Goal: Find contact information: Find contact information

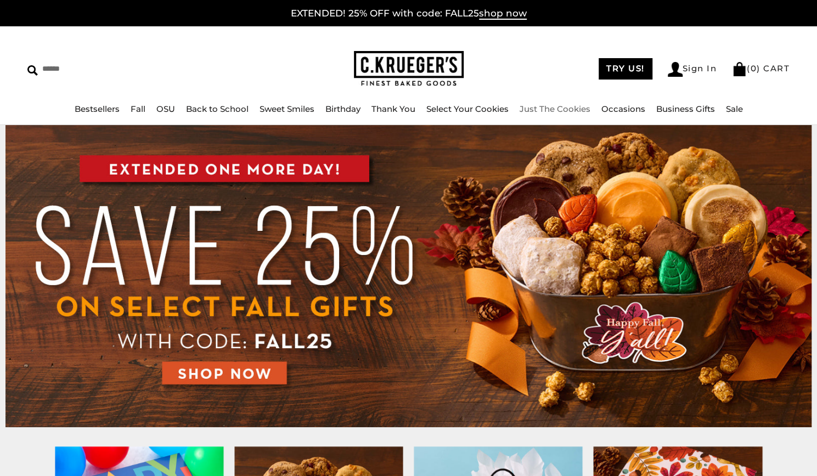
click at [564, 109] on link "Just The Cookies" at bounding box center [555, 109] width 71 height 10
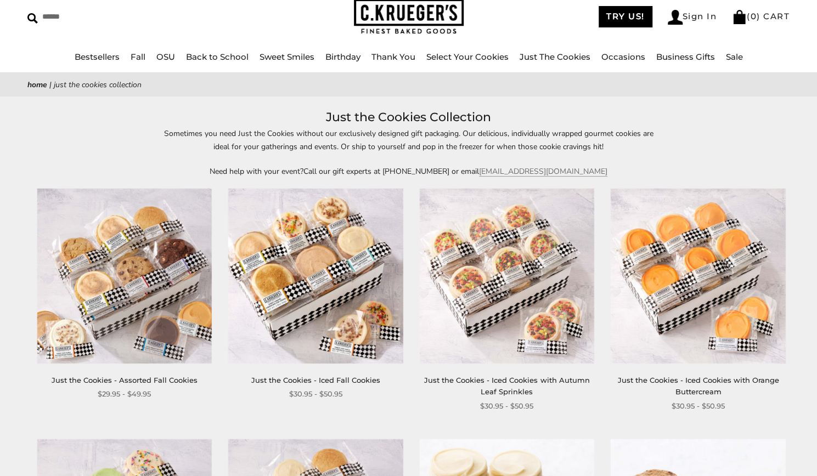
scroll to position [53, 0]
click at [300, 275] on img at bounding box center [315, 275] width 175 height 175
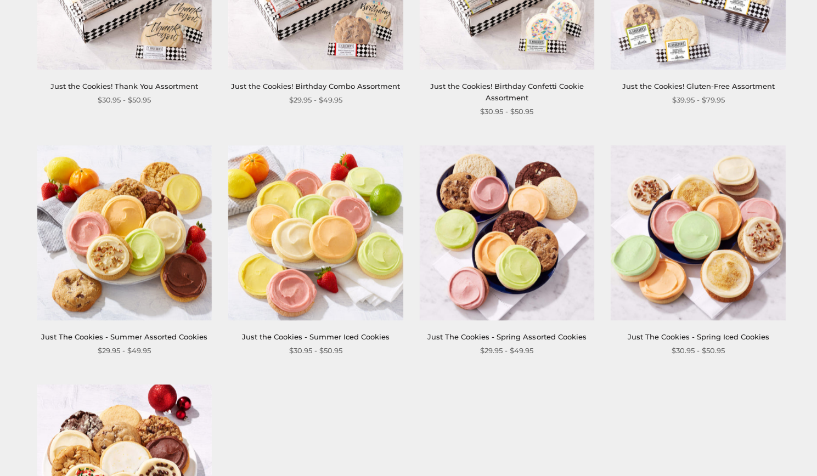
scroll to position [823, 0]
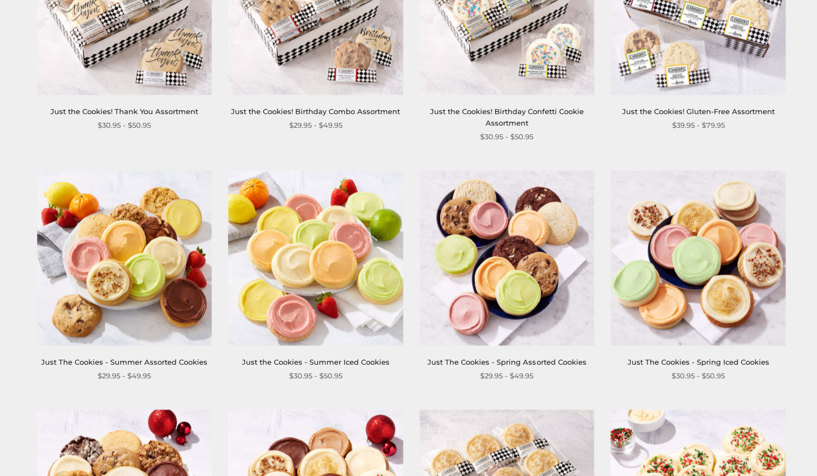
click at [519, 304] on img at bounding box center [506, 258] width 175 height 175
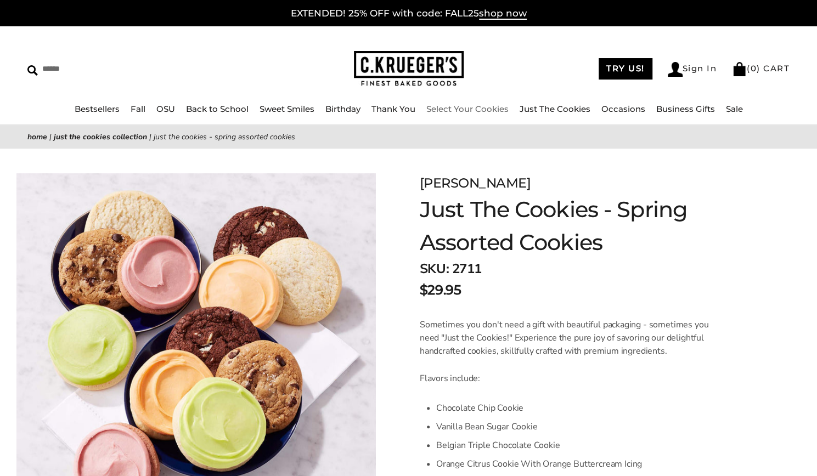
click at [446, 108] on link "Select Your Cookies" at bounding box center [467, 109] width 82 height 10
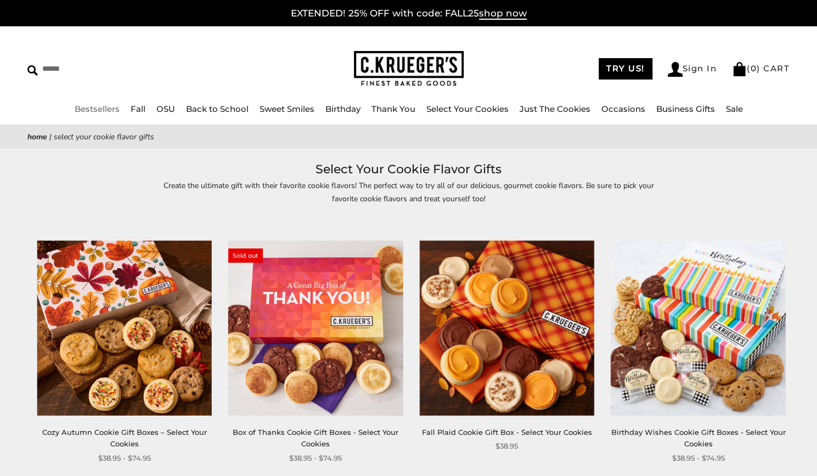
click at [99, 110] on link "Bestsellers" at bounding box center [97, 109] width 45 height 10
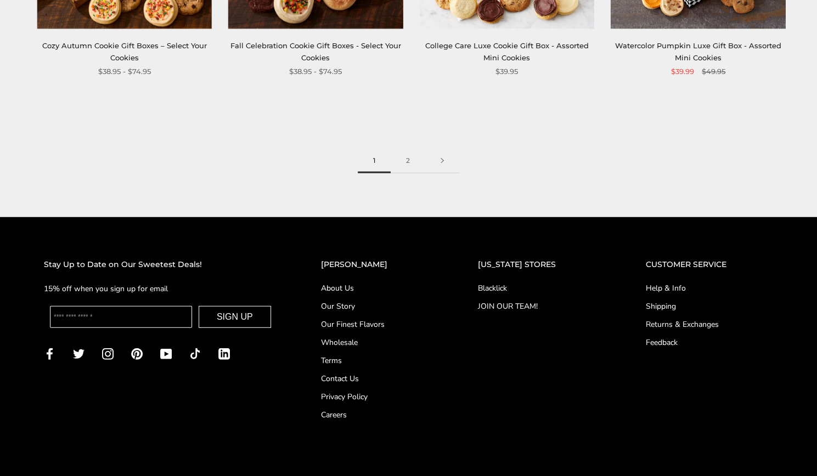
scroll to position [1640, 0]
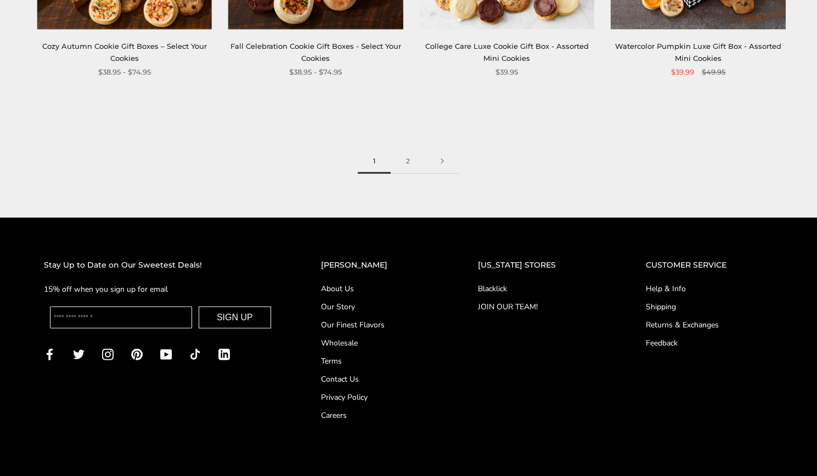
click at [504, 290] on link "Blacklick" at bounding box center [539, 289] width 125 height 12
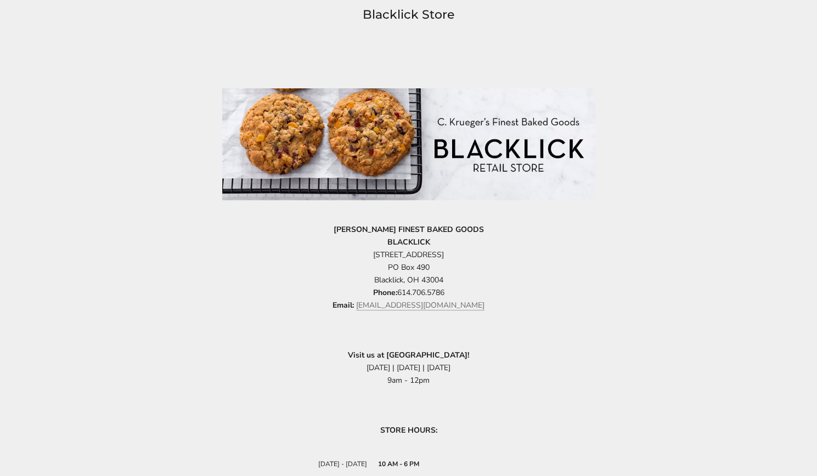
scroll to position [172, 0]
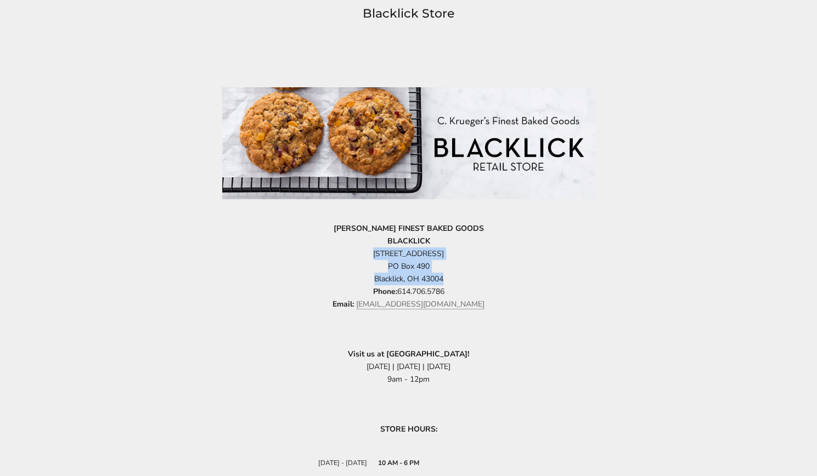
drag, startPoint x: 449, startPoint y: 281, endPoint x: 353, endPoint y: 255, distance: 100.1
click at [353, 255] on p "C.KRUEGER'S FINEST BAKED GOODS BLACKLICK 6845 Commerce Court Drive PO Box 490 B…" at bounding box center [408, 266] width 373 height 89
copy p "6845 Commerce Court Drive PO Box 490 Blacklick, OH 43004"
click at [608, 262] on div "Blacklick Store C.KRUEGER'S FINEST BAKED GOODS BLACKLICK 6845 Commerce Court Dr…" at bounding box center [408, 309] width 817 height 611
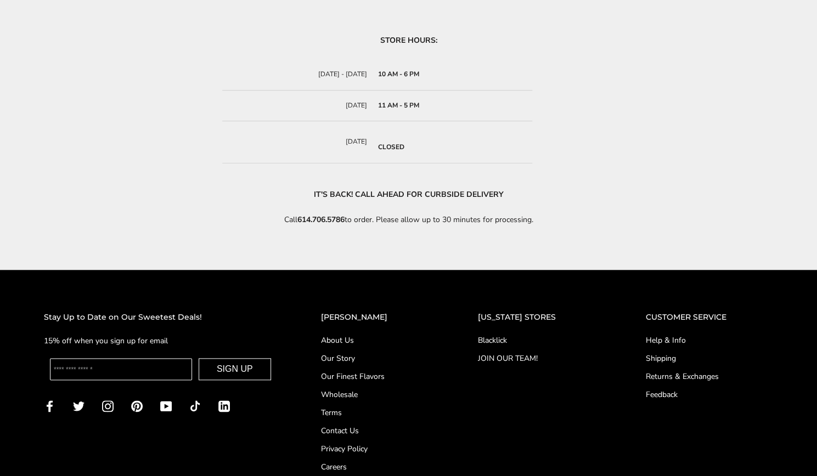
scroll to position [566, 0]
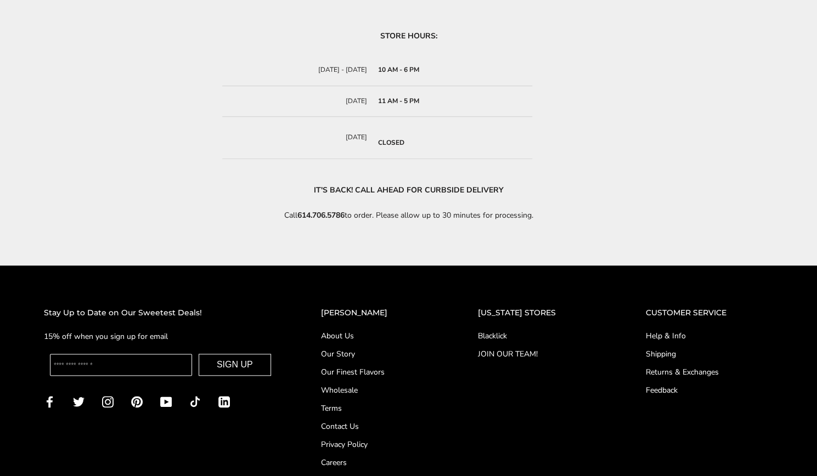
click at [660, 335] on link "Help & Info" at bounding box center [709, 336] width 127 height 12
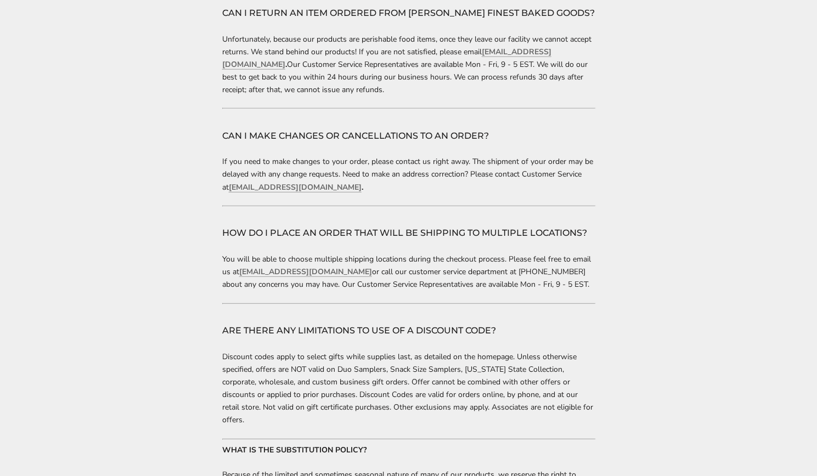
scroll to position [1793, 0]
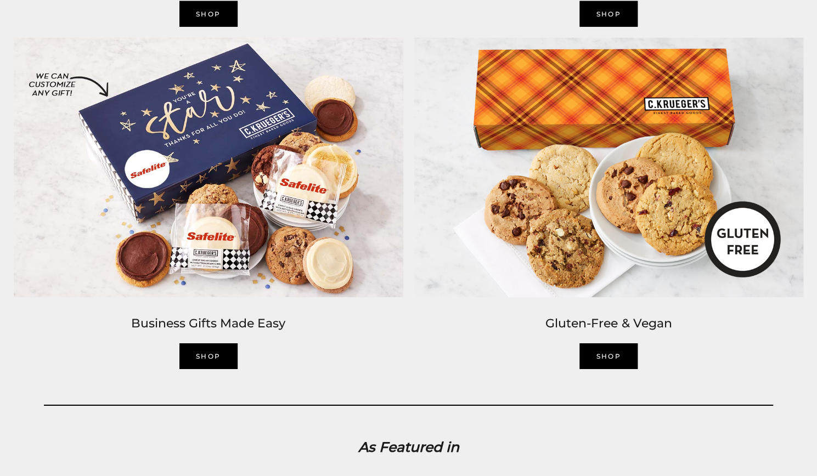
scroll to position [1848, 0]
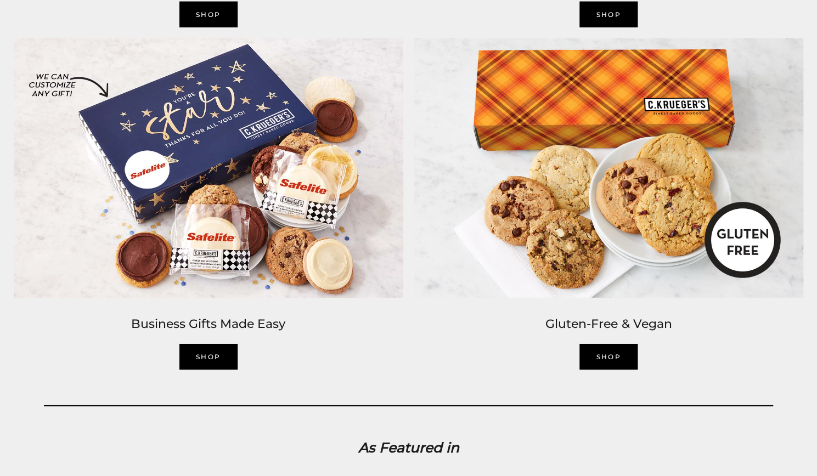
click at [603, 355] on link "SHOP" at bounding box center [608, 357] width 58 height 26
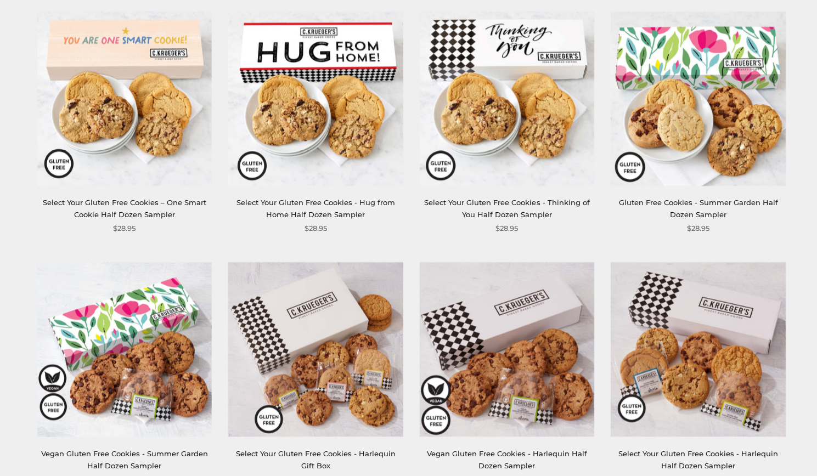
scroll to position [947, 0]
